Goal: Transaction & Acquisition: Purchase product/service

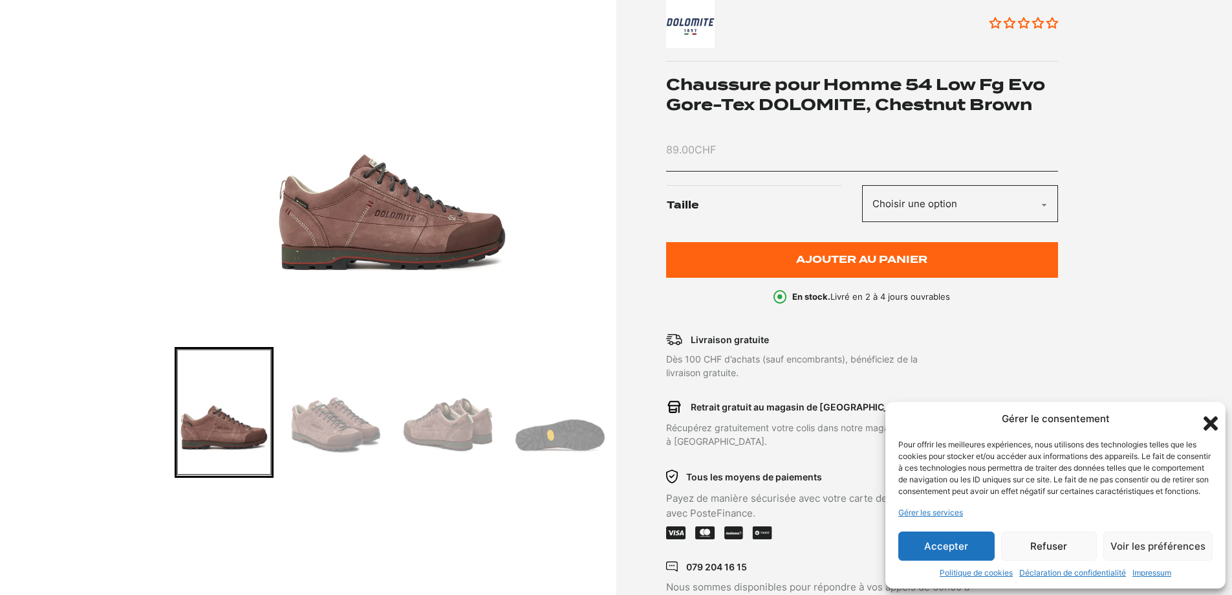
scroll to position [194, 0]
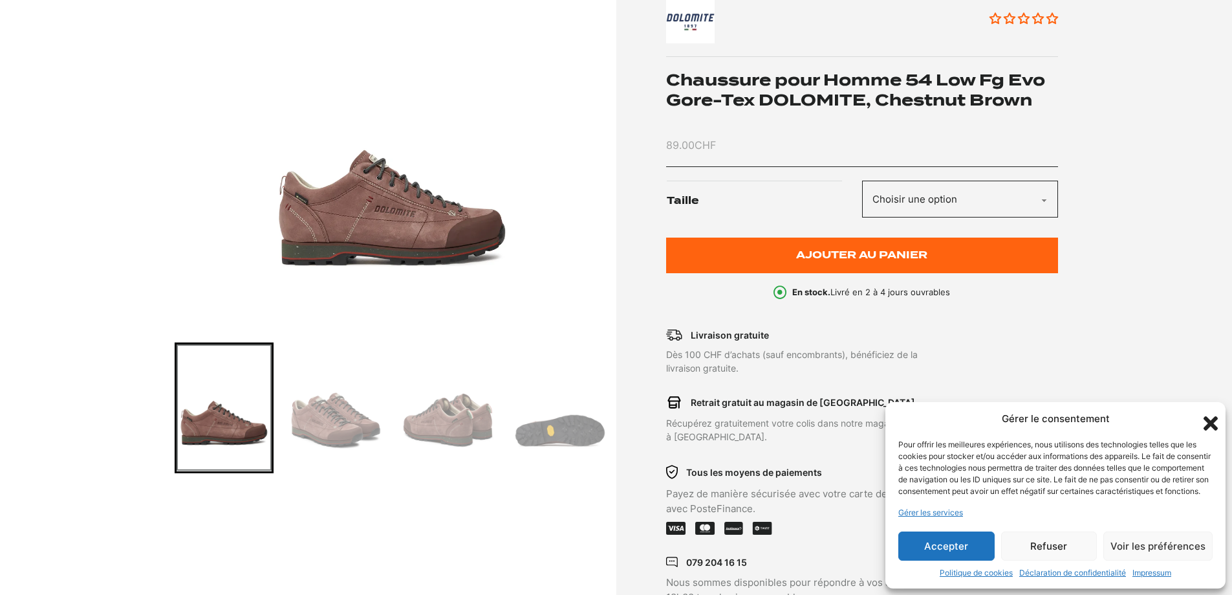
click at [312, 438] on img "Go to slide 2" at bounding box center [336, 407] width 95 height 127
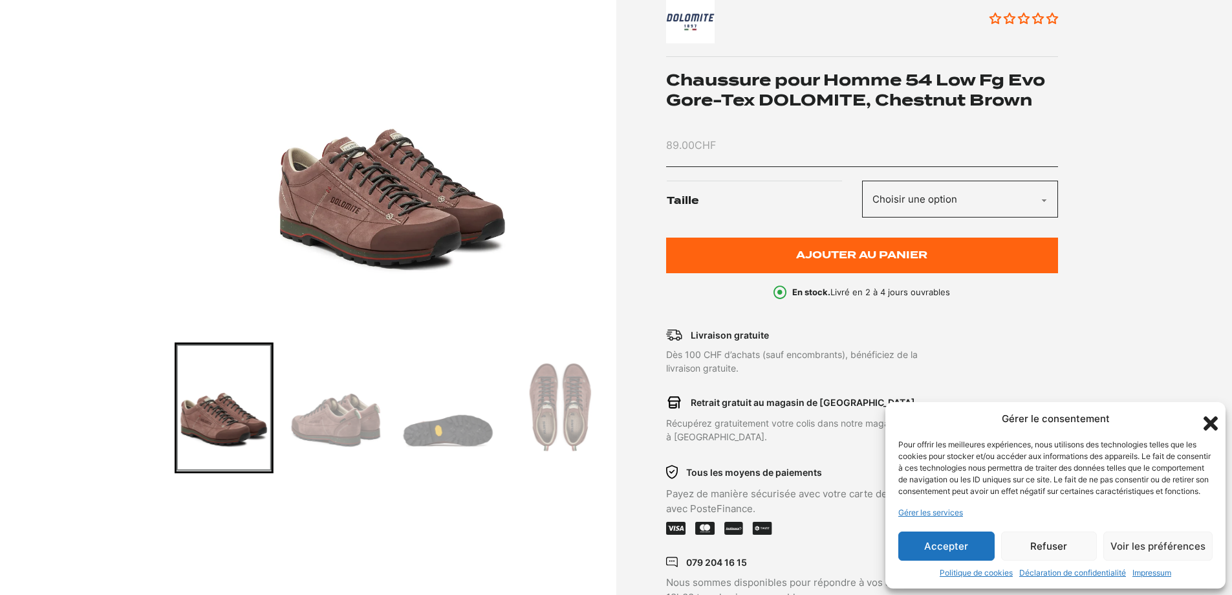
click at [432, 428] on img "Go to slide 4" at bounding box center [447, 407] width 95 height 127
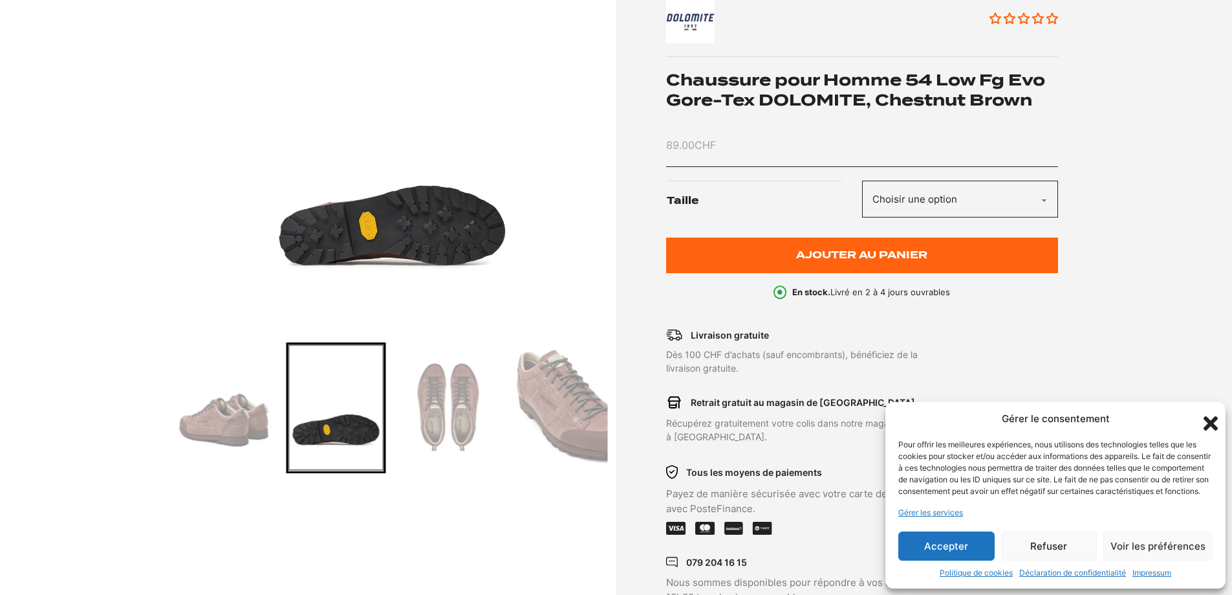
click at [1213, 416] on icon "Fermer la boîte de dialogue" at bounding box center [1211, 423] width 14 height 14
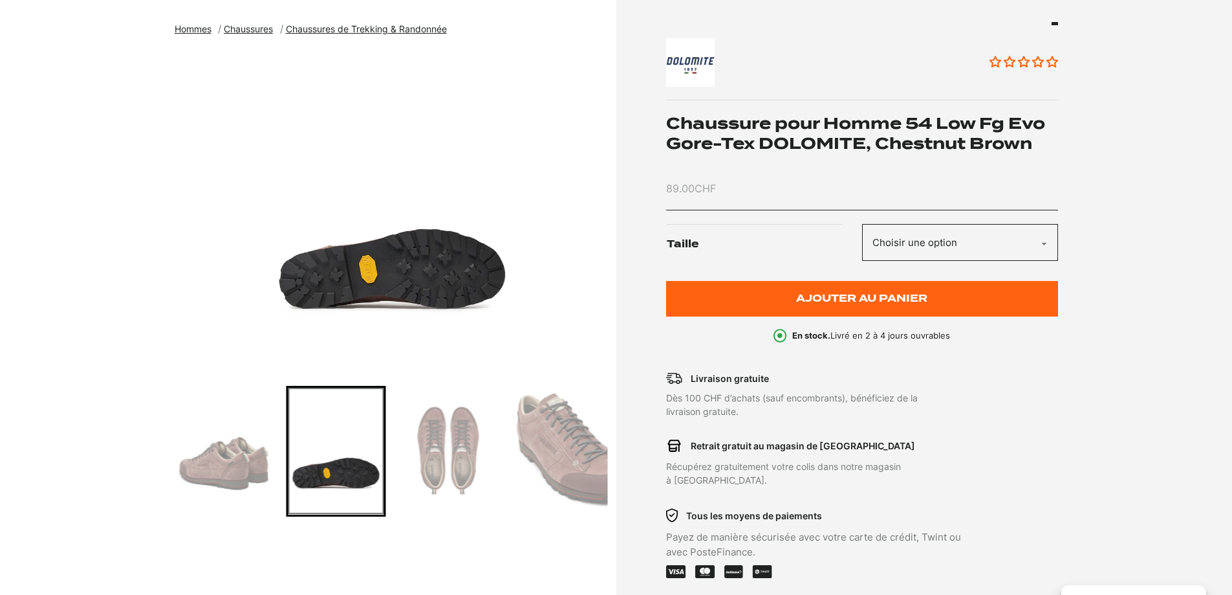
scroll to position [129, 0]
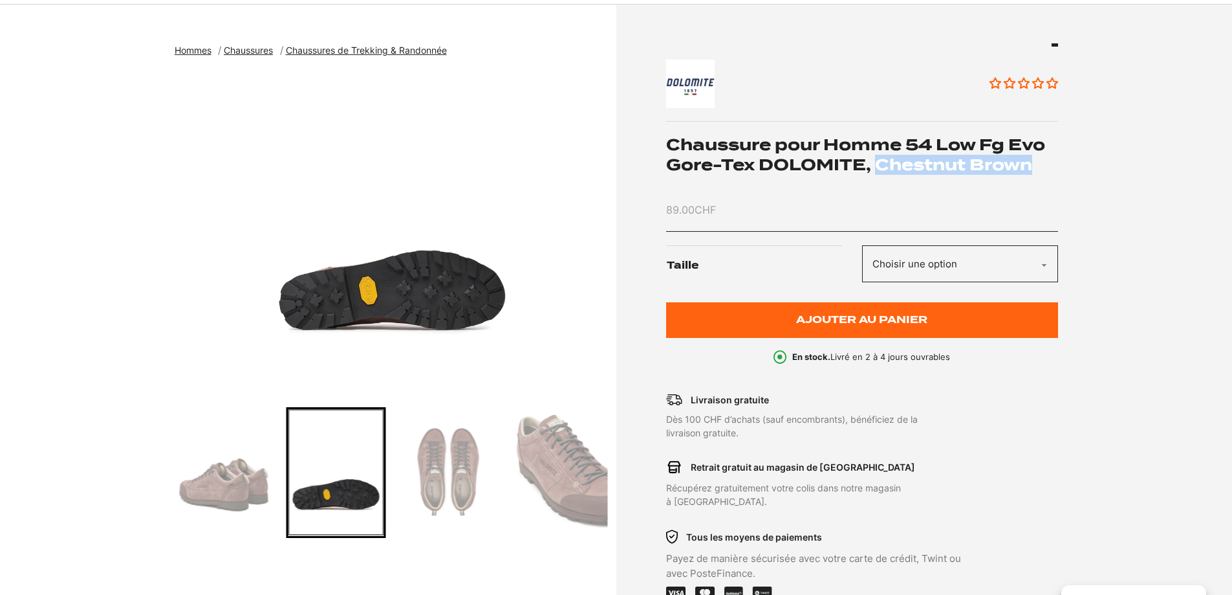
drag, startPoint x: 1031, startPoint y: 163, endPoint x: 877, endPoint y: 169, distance: 154.1
click at [877, 169] on h1 "Chaussure pour Homme 54 Low Fg Evo Gore-Tex DOLOMITE, Chestnut Brown" at bounding box center [862, 155] width 392 height 40
click at [634, 525] on div "Aucun avis Chaussure pour Homme 54 Low Fg Evo [PERSON_NAME]-Tex DOLOMITE, Chest…" at bounding box center [840, 356] width 435 height 626
click at [585, 500] on img "Go to slide 6" at bounding box center [559, 472] width 95 height 127
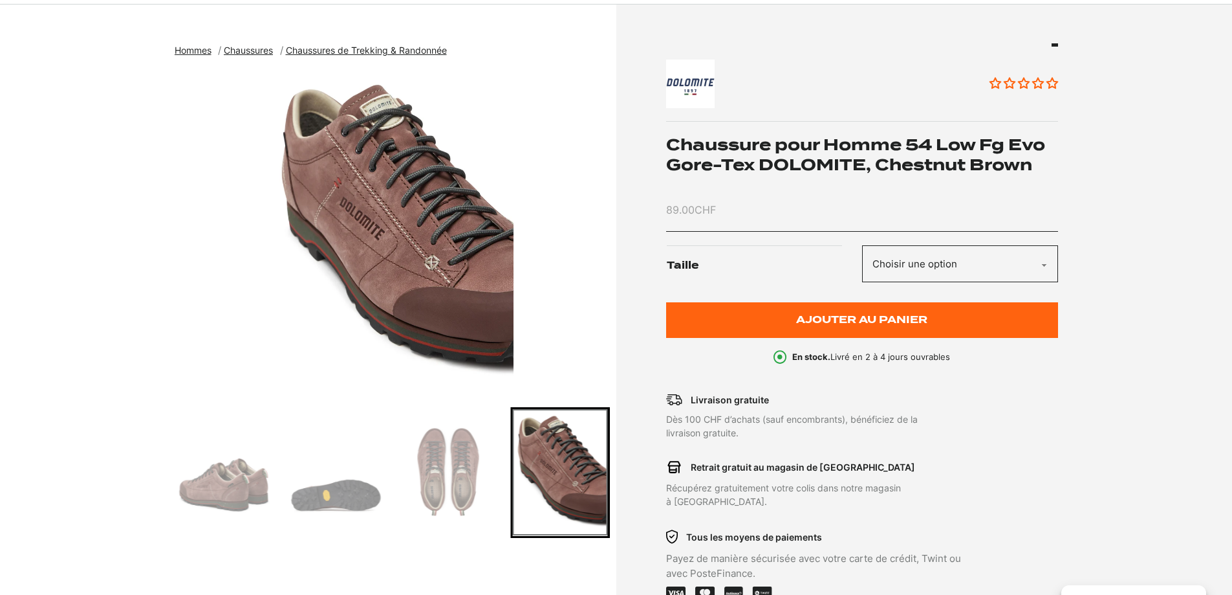
click at [445, 492] on img "Go to slide 5" at bounding box center [447, 472] width 95 height 127
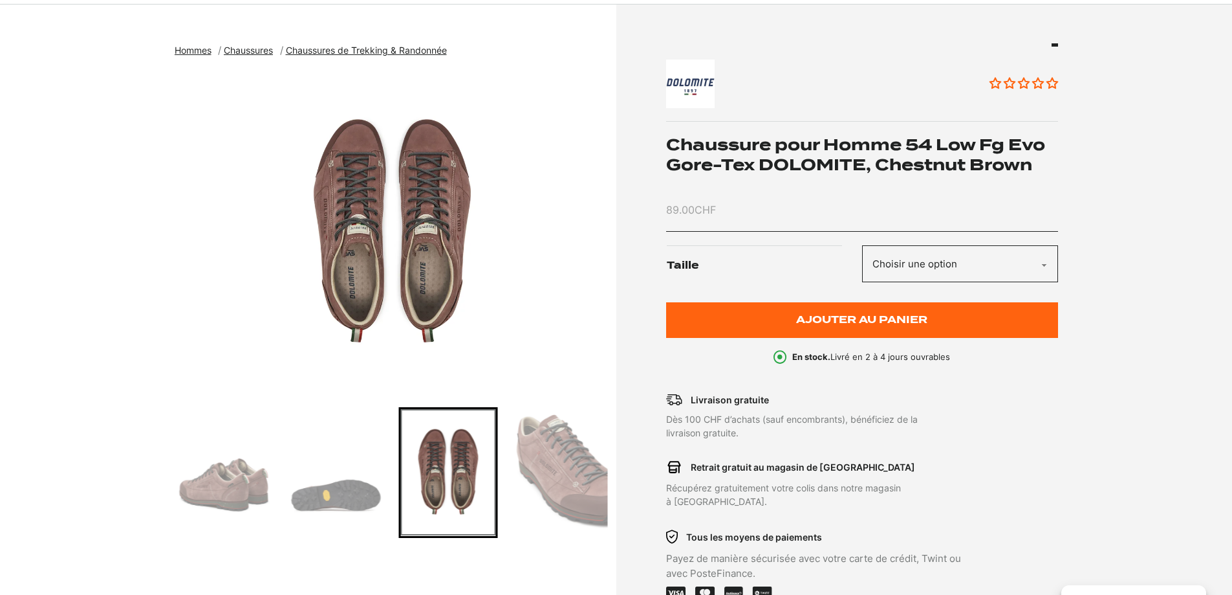
click at [331, 468] on img "Go to slide 4" at bounding box center [336, 472] width 95 height 127
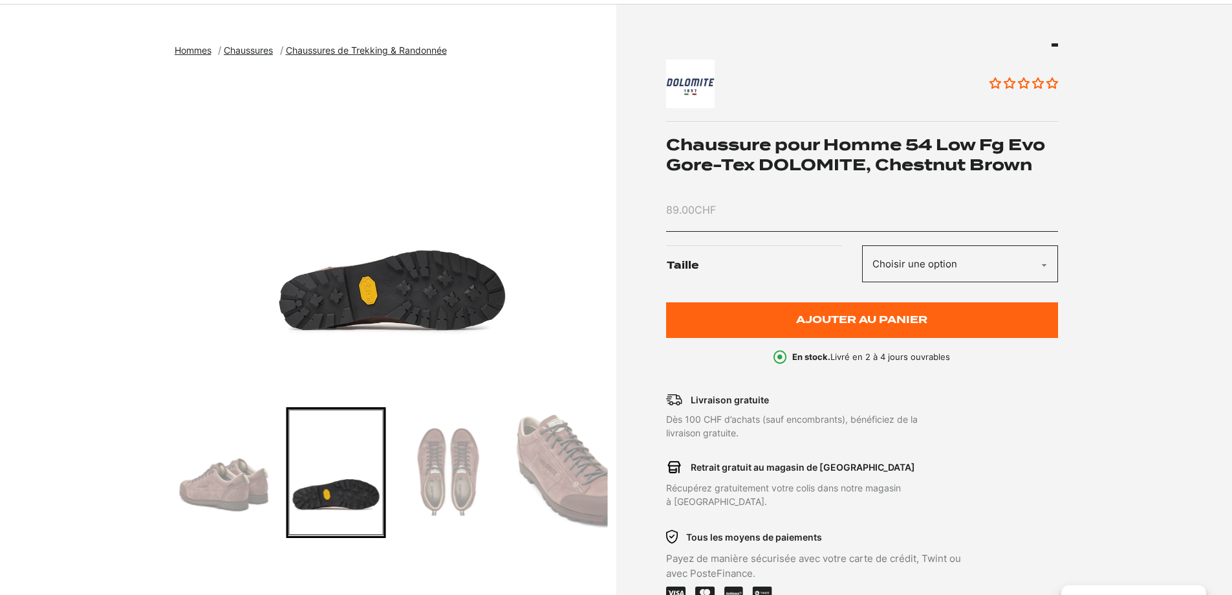
click at [246, 461] on img "Go to slide 3" at bounding box center [224, 472] width 95 height 127
